Goal: Check status: Check status

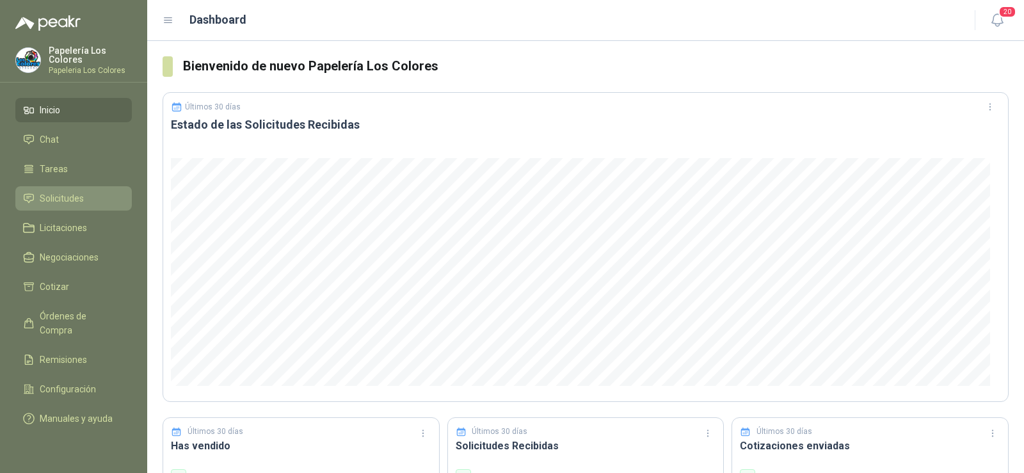
click at [69, 197] on span "Solicitudes" at bounding box center [62, 198] width 44 height 14
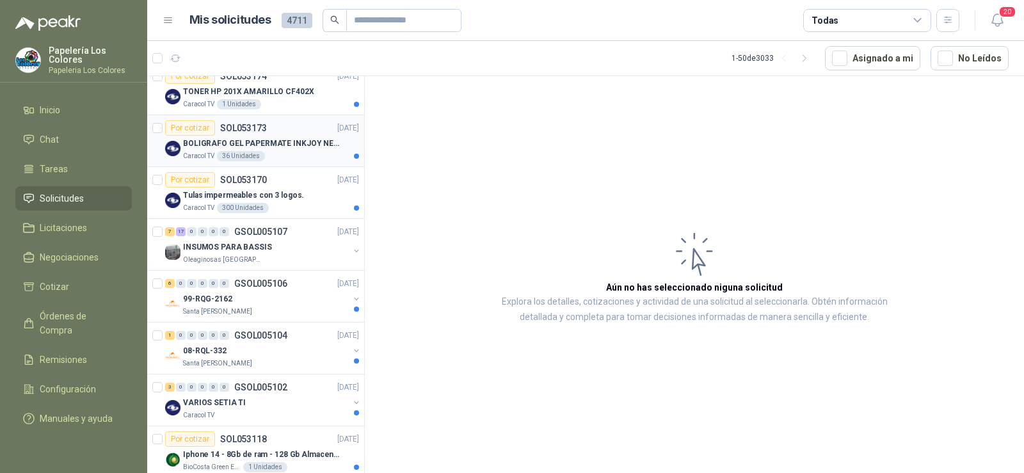
scroll to position [128, 0]
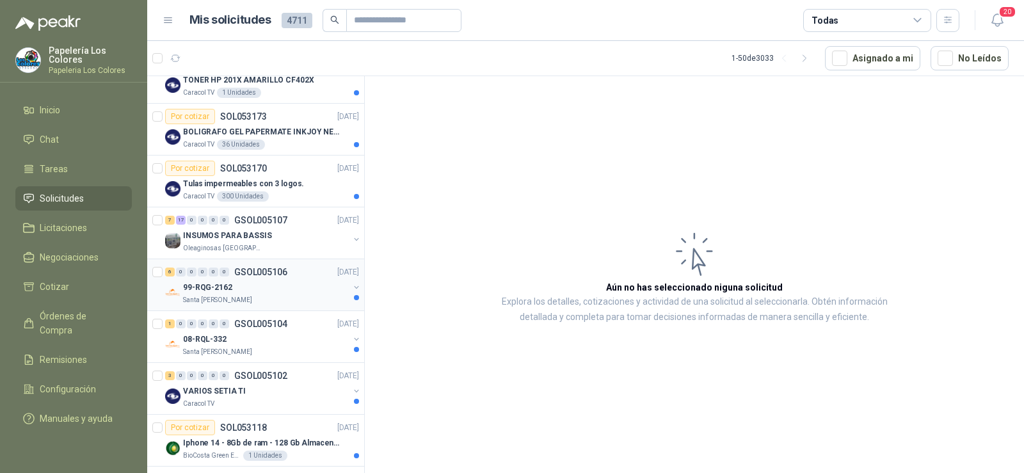
click at [222, 284] on p "99-RQG-2162" at bounding box center [207, 288] width 49 height 12
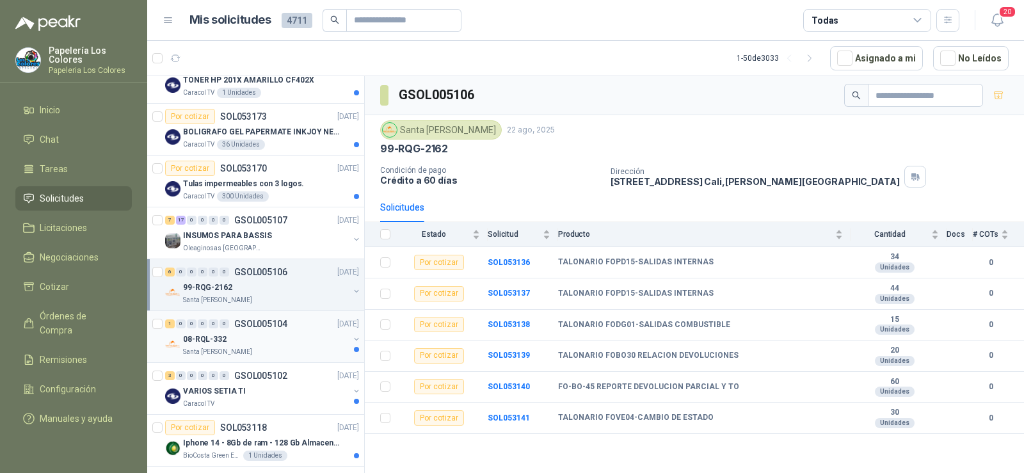
click at [227, 333] on div "08-RQL-332" at bounding box center [266, 339] width 166 height 15
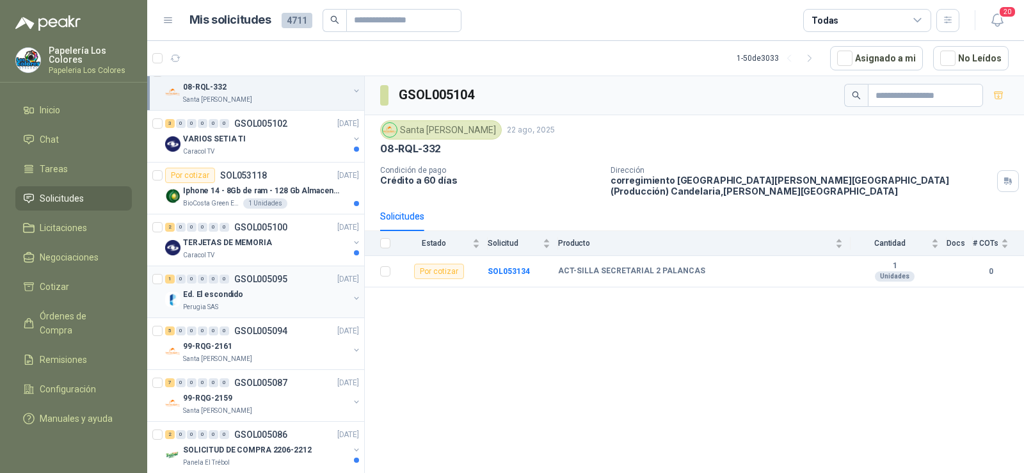
scroll to position [448, 0]
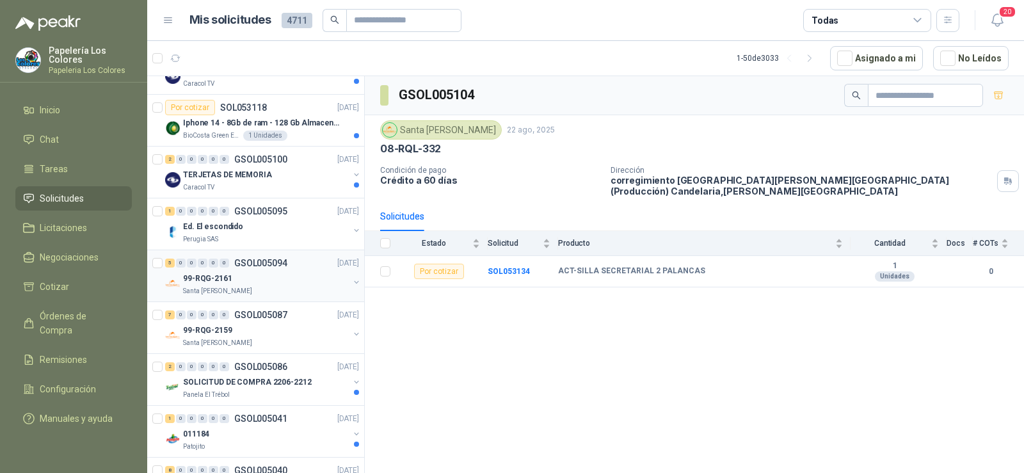
click at [205, 291] on p "Santa [PERSON_NAME]" at bounding box center [217, 291] width 69 height 10
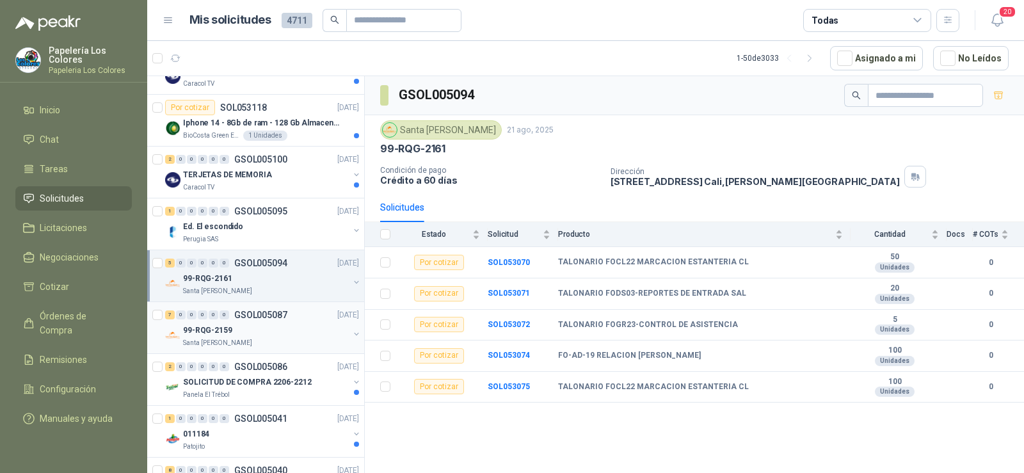
click at [215, 326] on p "99-RQG-2159" at bounding box center [207, 330] width 49 height 12
